Goal: Book appointment/travel/reservation

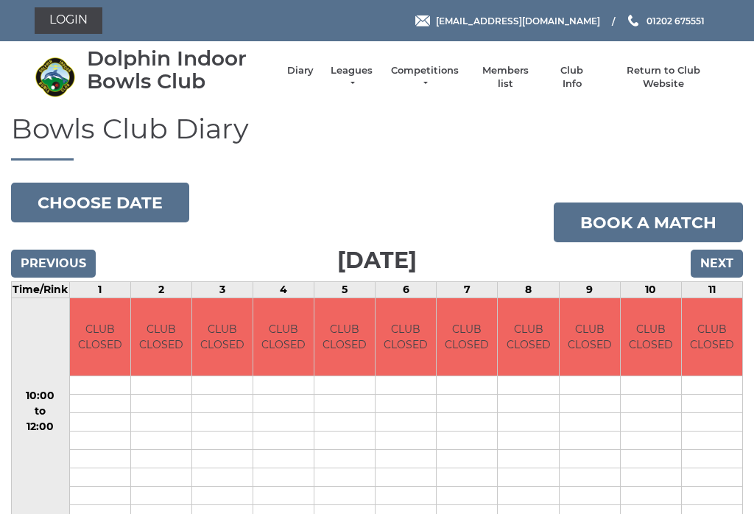
click at [715, 263] on input "Next" at bounding box center [716, 264] width 52 height 28
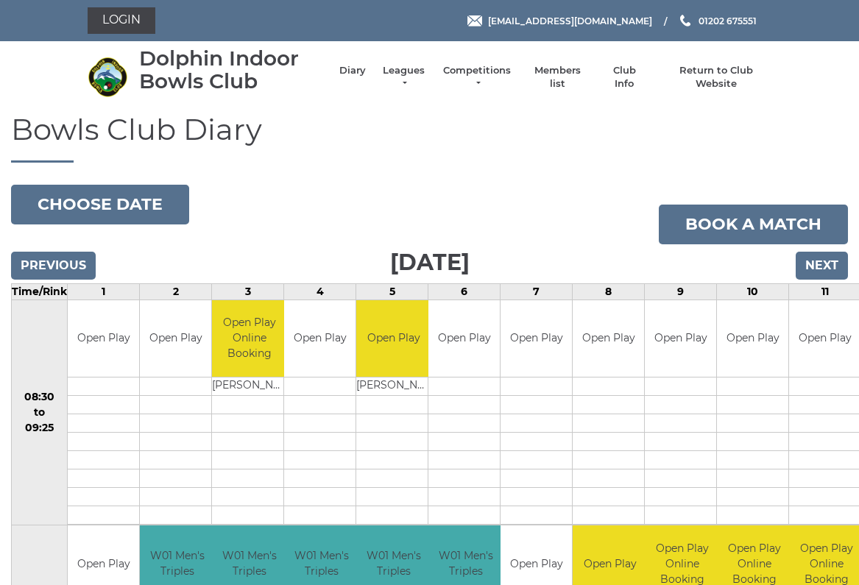
click at [810, 301] on td "Open Play" at bounding box center [824, 338] width 71 height 77
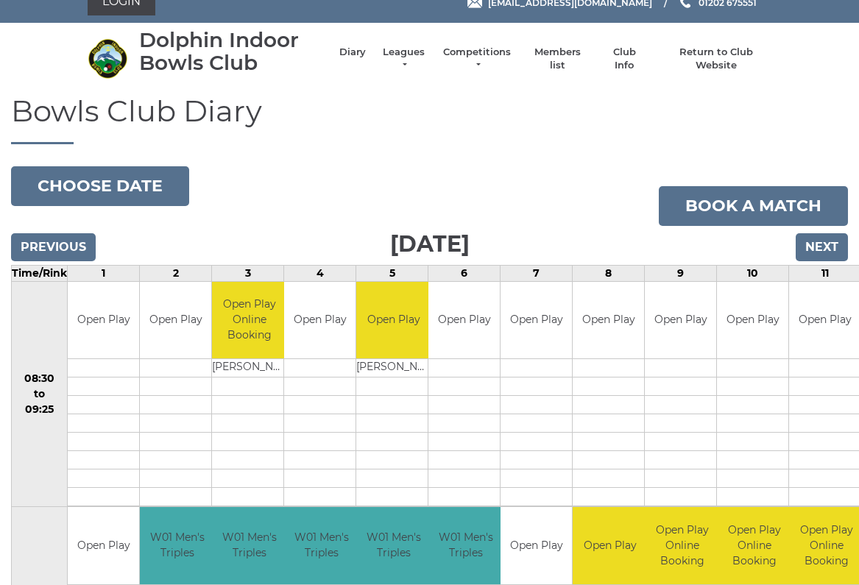
scroll to position [16, 0]
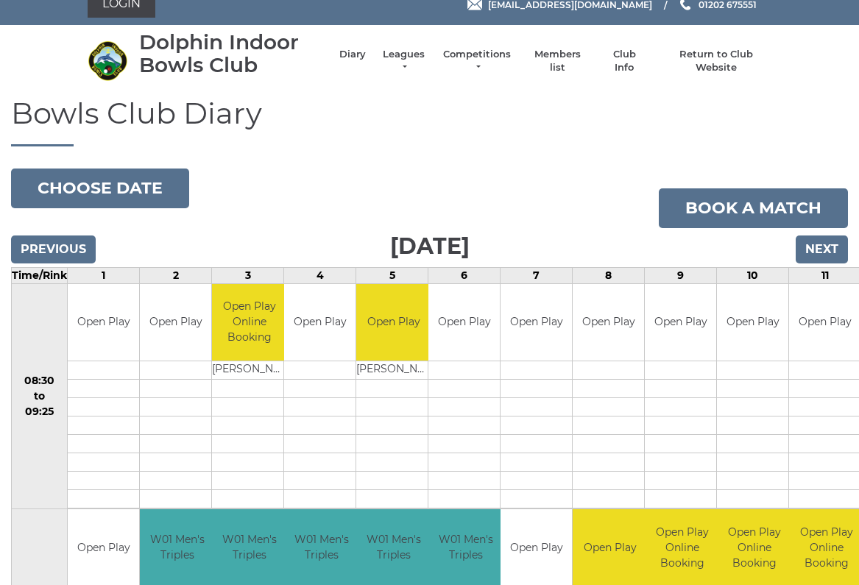
click at [835, 242] on input "Next" at bounding box center [822, 250] width 52 height 28
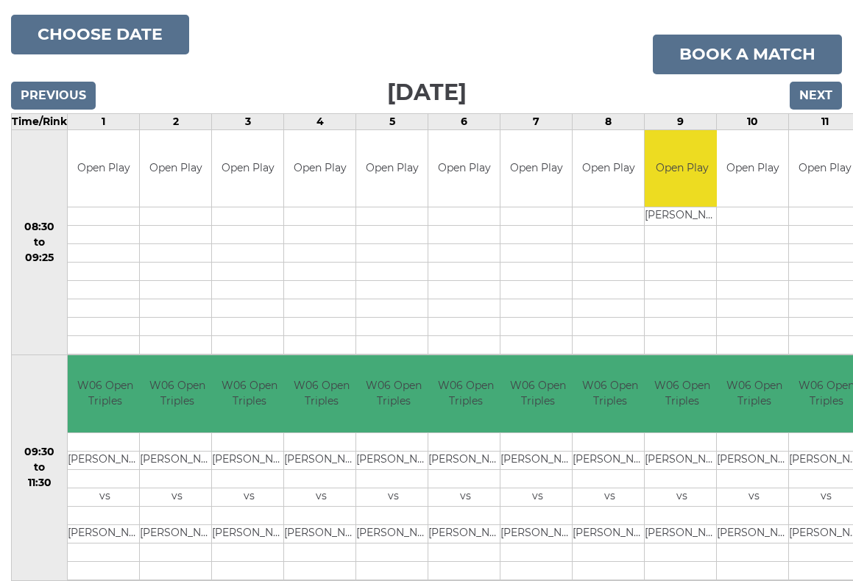
scroll to position [169, 0]
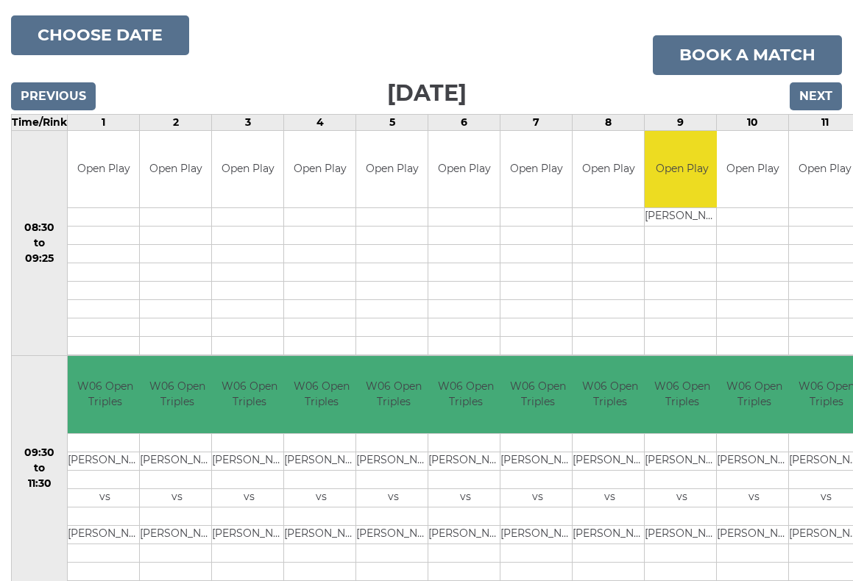
click at [819, 94] on input "Next" at bounding box center [816, 96] width 52 height 28
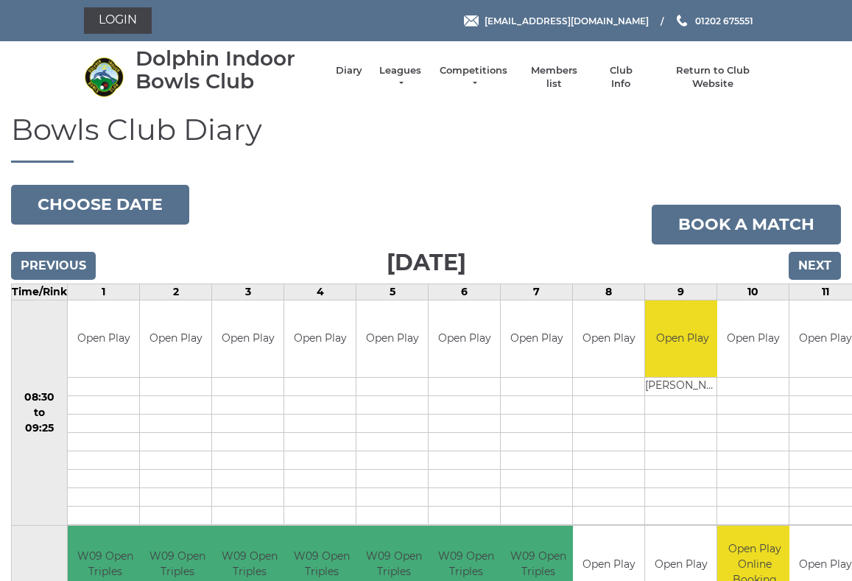
click at [66, 252] on input "Previous" at bounding box center [53, 266] width 85 height 28
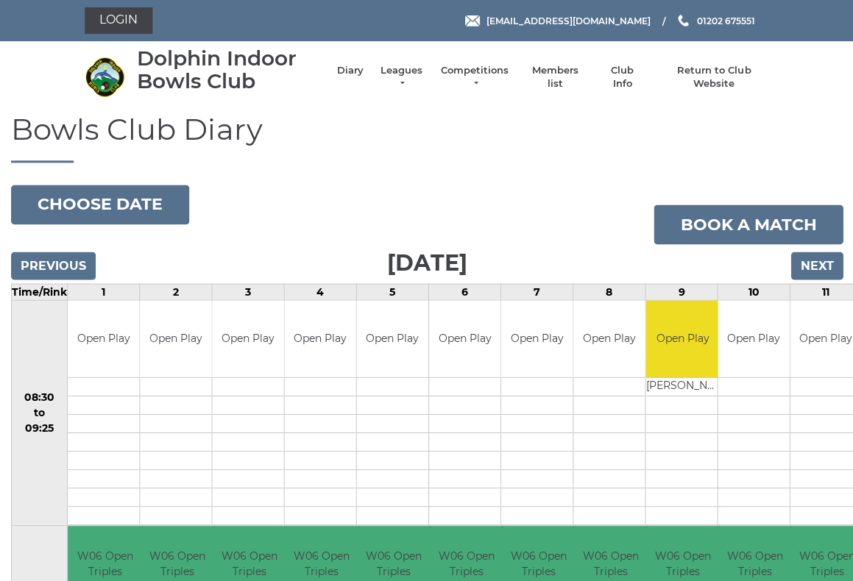
click at [68, 263] on input "Previous" at bounding box center [53, 266] width 85 height 28
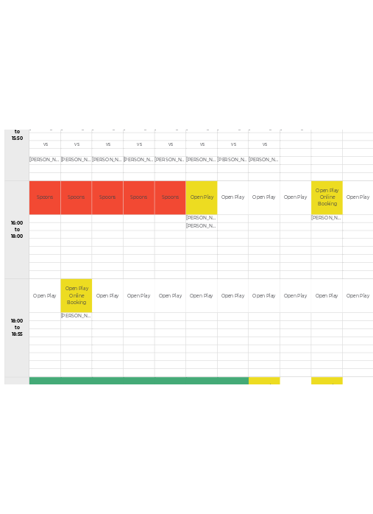
scroll to position [1524, 0]
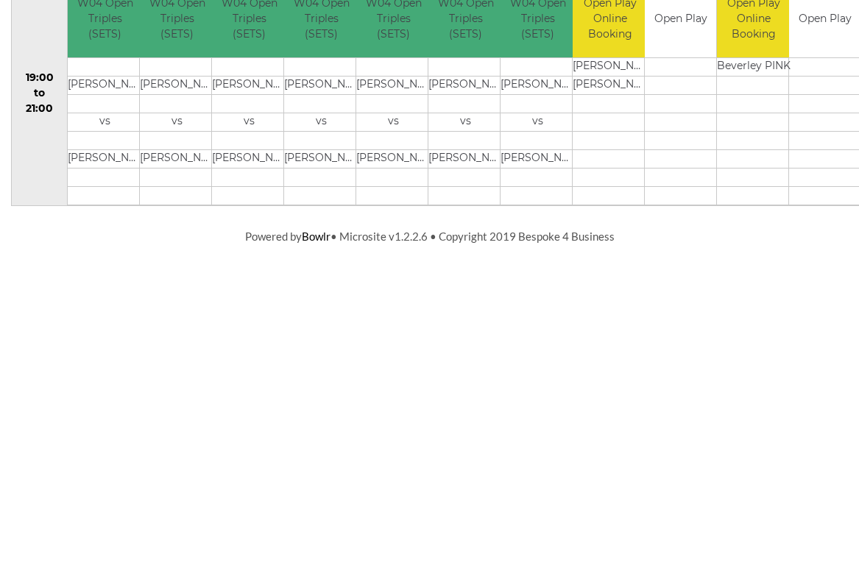
scroll to position [1331, 0]
